Goal: Browse casually: Explore the website without a specific task or goal

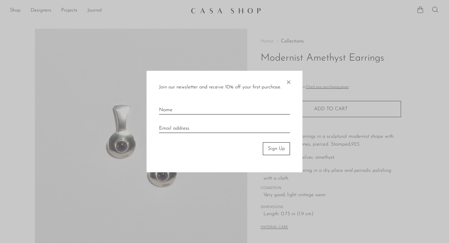
click at [289, 82] on span "×" at bounding box center [288, 81] width 6 height 20
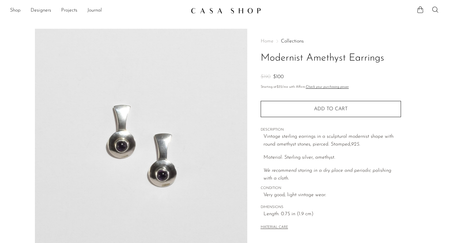
click at [242, 7] on link at bounding box center [224, 10] width 67 height 11
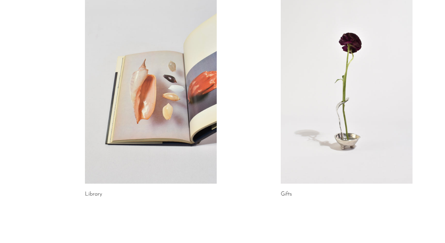
scroll to position [364, 0]
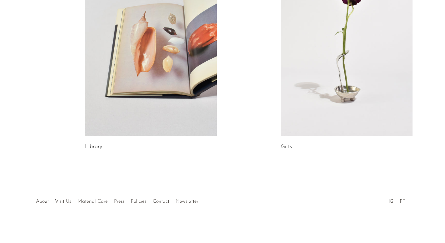
click at [321, 41] on link at bounding box center [346, 44] width 132 height 184
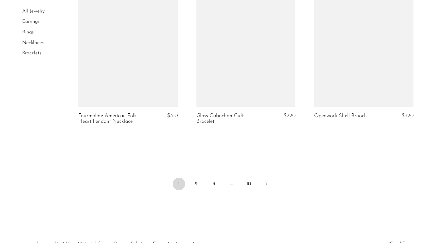
scroll to position [1931, 0]
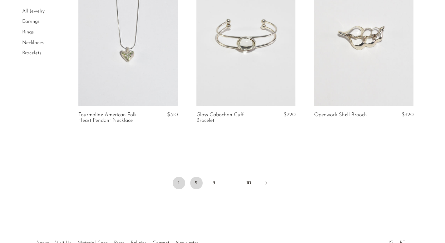
click at [196, 185] on link "2" at bounding box center [196, 183] width 12 height 12
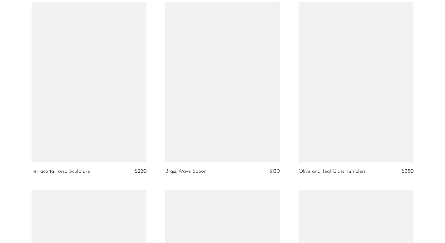
scroll to position [2158, 0]
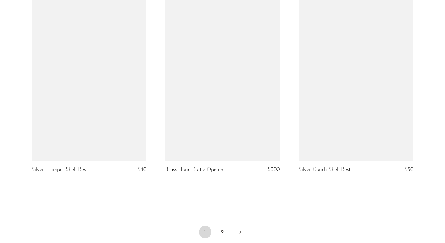
scroll to position [2145, 0]
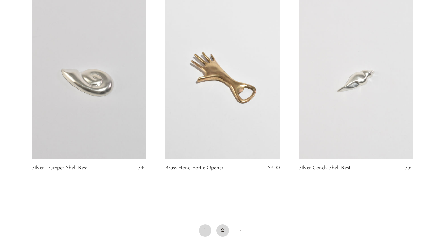
click at [218, 225] on link "2" at bounding box center [222, 230] width 12 height 12
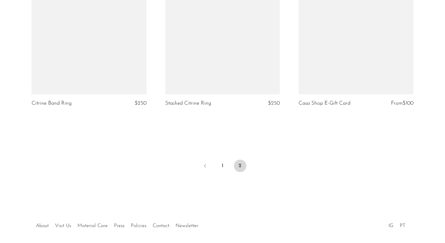
scroll to position [1658, 0]
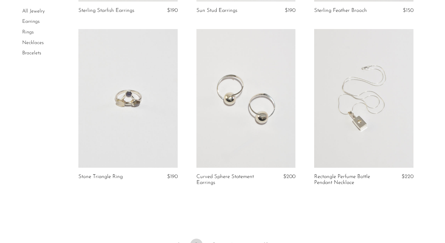
scroll to position [1968, 0]
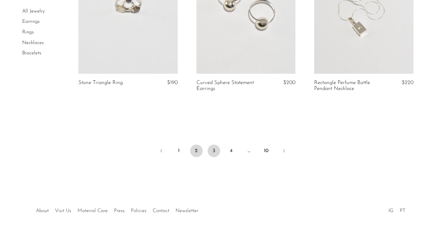
click at [214, 147] on link "3" at bounding box center [213, 150] width 12 height 12
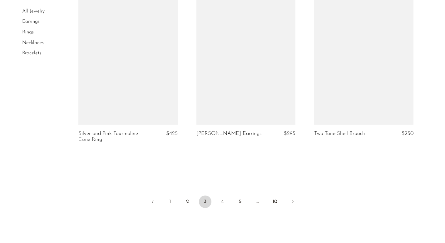
scroll to position [1995, 0]
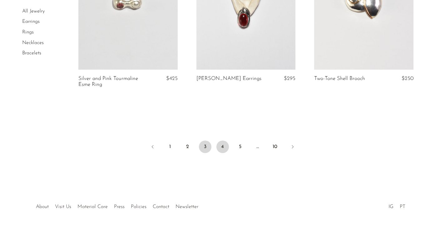
click at [223, 141] on link "4" at bounding box center [222, 146] width 12 height 12
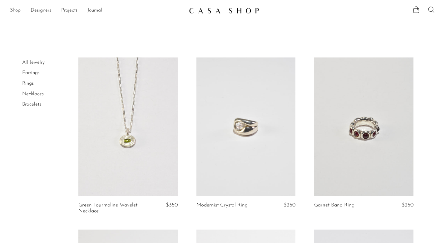
click at [32, 103] on link "Bracelets" at bounding box center [31, 104] width 19 height 5
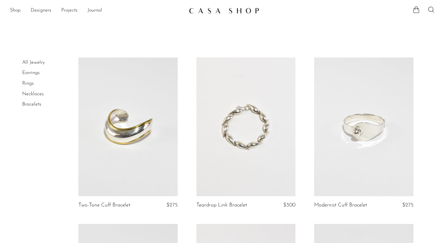
click at [211, 10] on img at bounding box center [224, 10] width 70 height 6
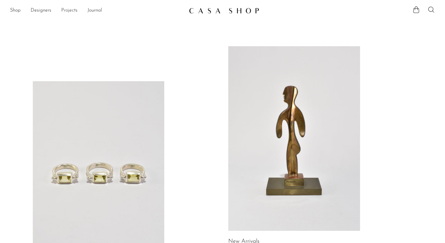
click at [73, 9] on link "Projects" at bounding box center [69, 11] width 16 height 8
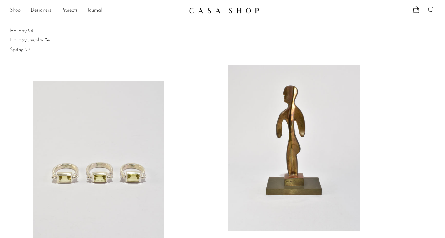
click at [25, 32] on link "Holiday 24" at bounding box center [222, 30] width 425 height 7
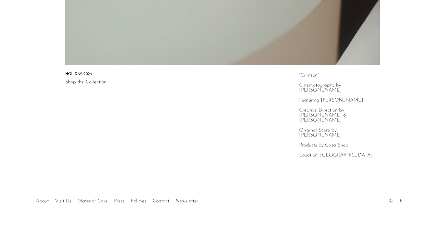
scroll to position [211, 0]
